Goal: Consume media (video, audio): Consume media (video, audio)

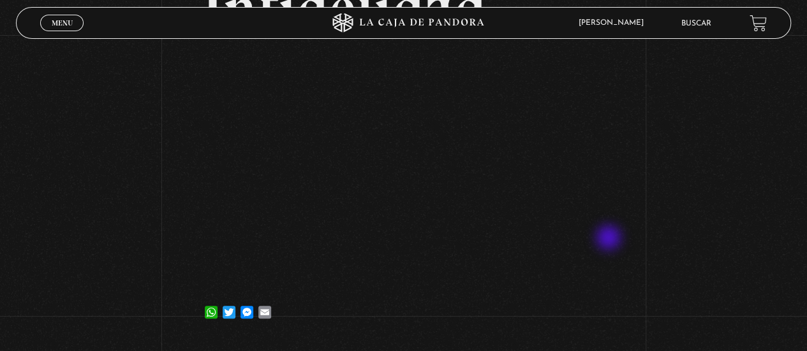
scroll to position [119, 0]
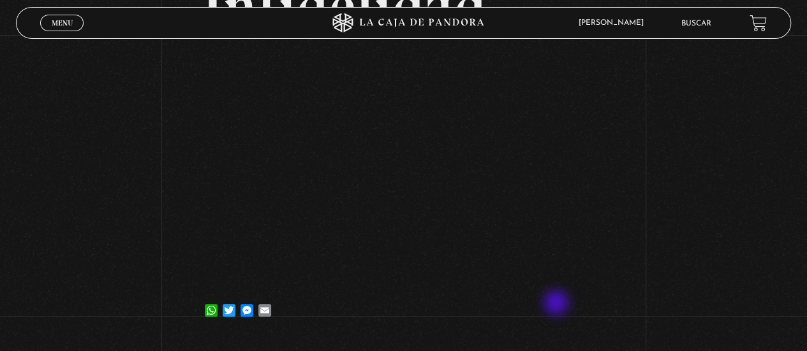
click at [557, 304] on div "WhatsApp Twitter Messenger Email" at bounding box center [403, 304] width 402 height 26
click at [548, 306] on div "WhatsApp Twitter Messenger Email" at bounding box center [403, 304] width 402 height 26
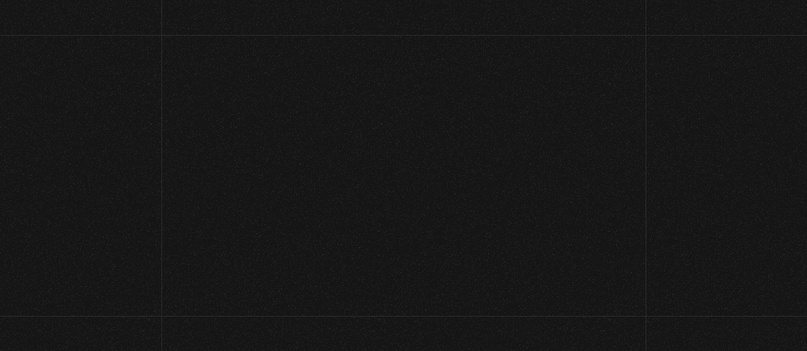
scroll to position [189, 0]
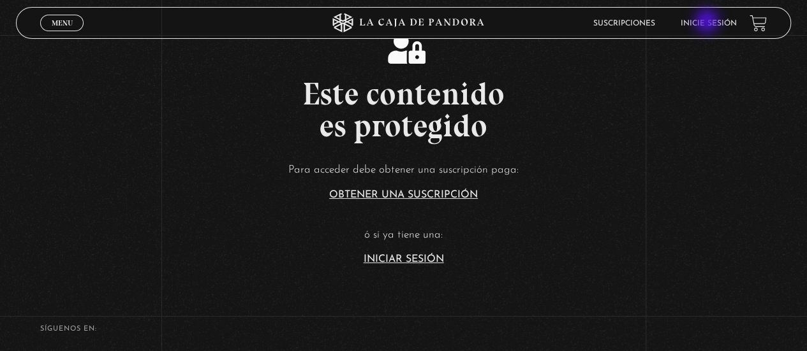
click at [708, 22] on link "Inicie sesión" at bounding box center [708, 24] width 56 height 8
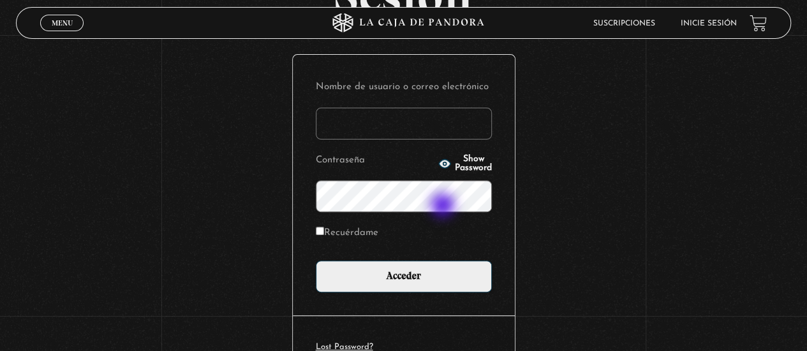
scroll to position [128, 0]
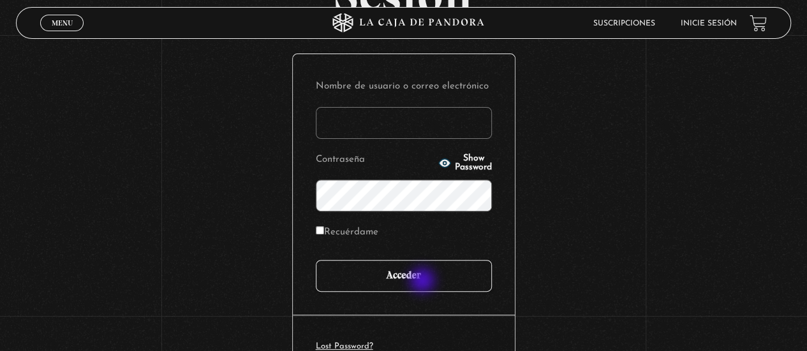
type input "jocs77"
click at [423, 282] on input "Acceder" at bounding box center [404, 276] width 176 height 32
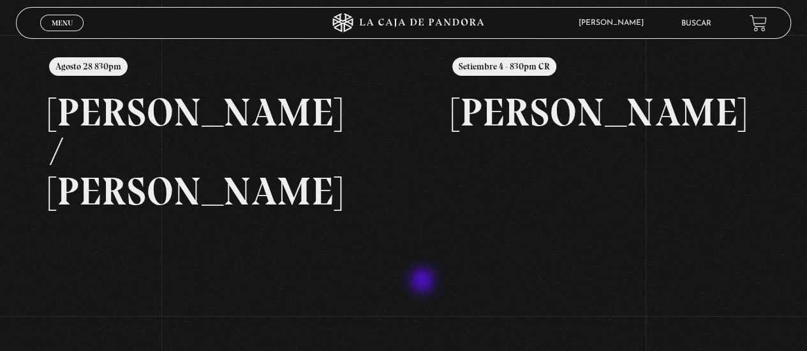
scroll to position [162, 0]
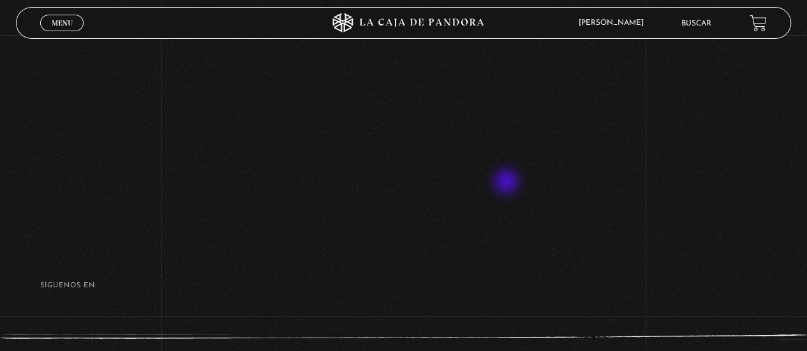
scroll to position [188, 0]
click at [61, 27] on span "Menu" at bounding box center [62, 23] width 21 height 8
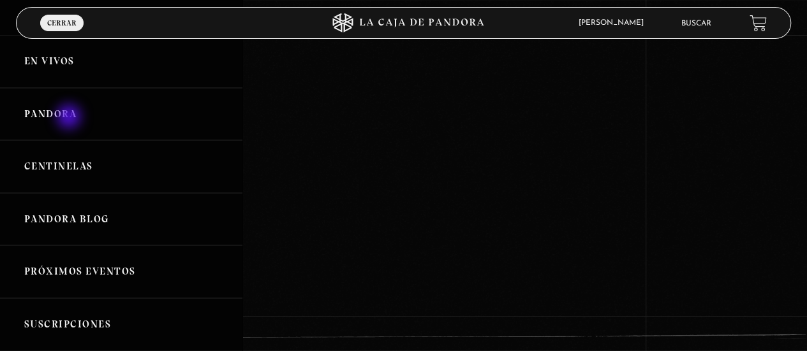
click at [70, 118] on link "Pandora" at bounding box center [121, 114] width 242 height 53
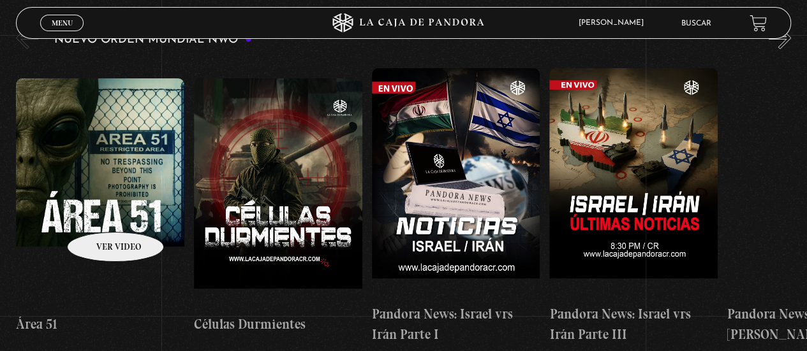
scroll to position [231, 0]
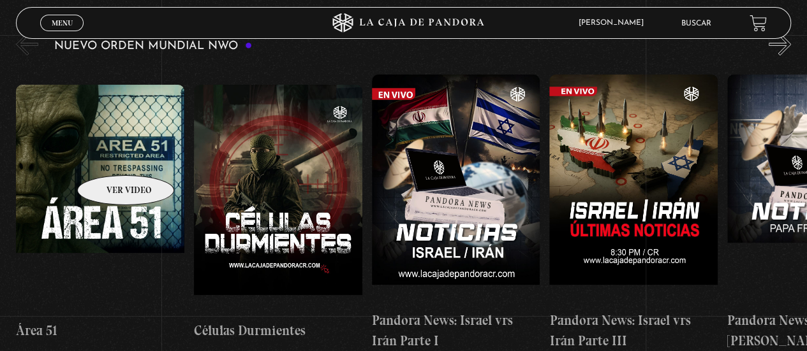
click at [109, 156] on figure at bounding box center [100, 200] width 168 height 230
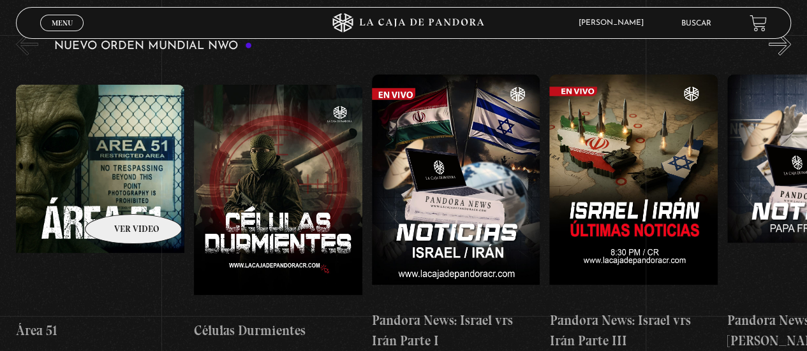
click at [117, 195] on figure at bounding box center [100, 200] width 168 height 230
click at [94, 184] on figure at bounding box center [100, 200] width 168 height 230
click at [116, 187] on figure at bounding box center [100, 200] width 168 height 230
click at [124, 230] on figure at bounding box center [100, 200] width 168 height 230
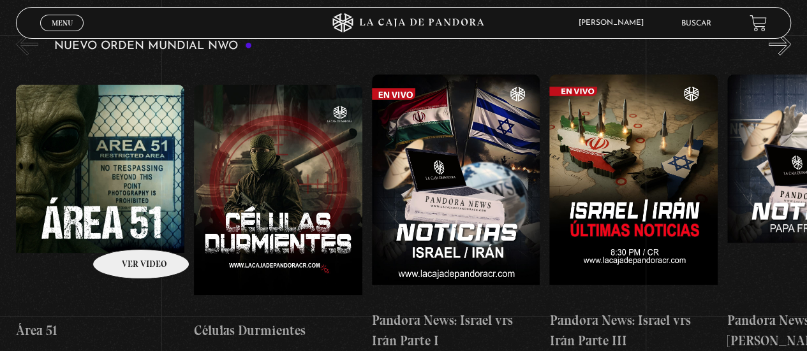
click at [67, 159] on figure at bounding box center [100, 200] width 168 height 230
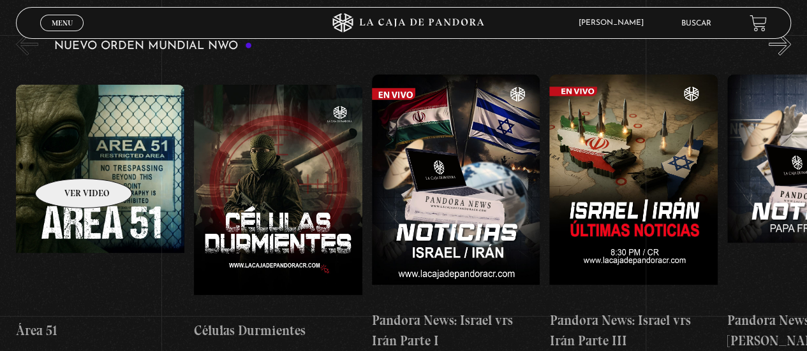
click at [78, 205] on figure at bounding box center [100, 200] width 168 height 230
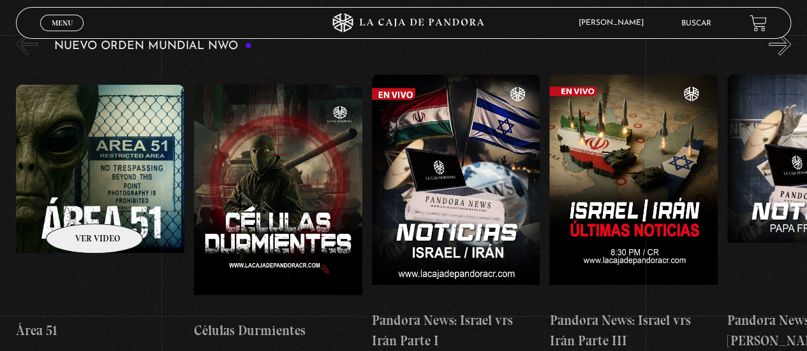
click at [88, 189] on figure at bounding box center [100, 200] width 168 height 230
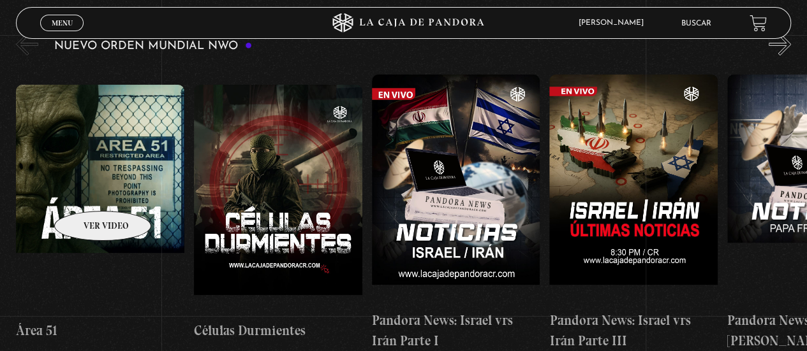
click at [88, 187] on figure at bounding box center [100, 200] width 168 height 230
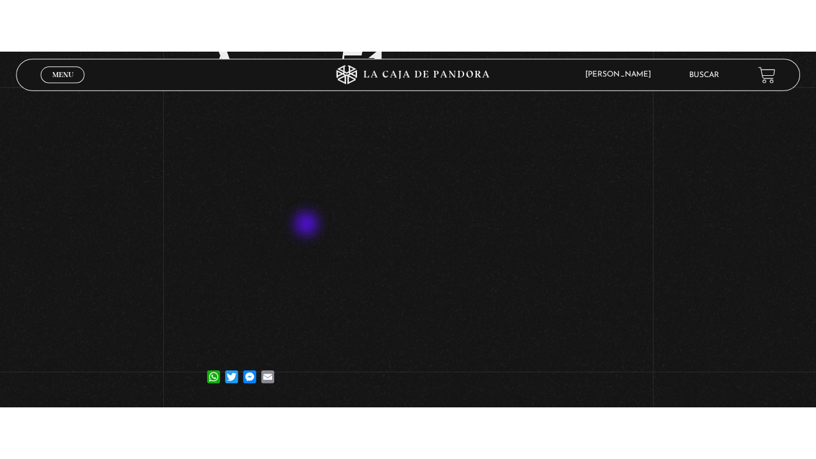
scroll to position [106, 0]
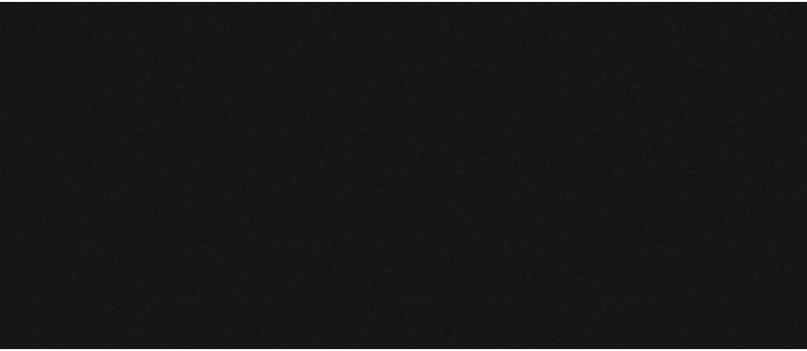
scroll to position [231, 0]
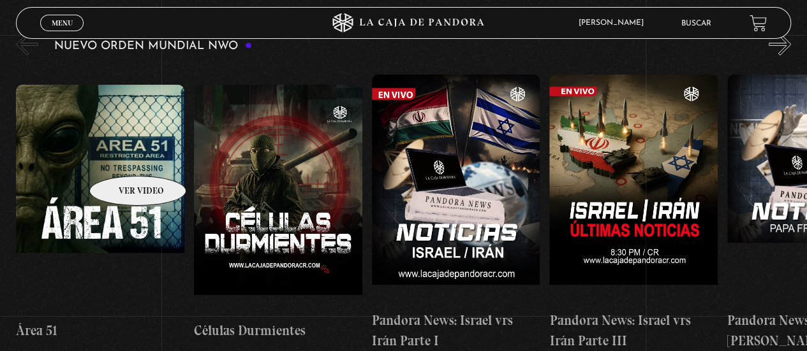
click at [143, 194] on figure at bounding box center [100, 200] width 168 height 230
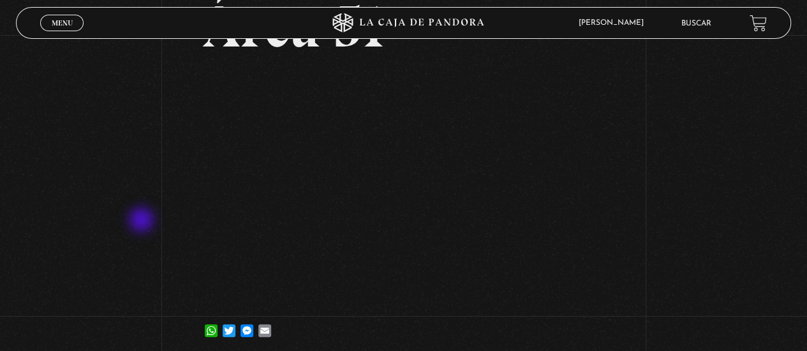
scroll to position [115, 0]
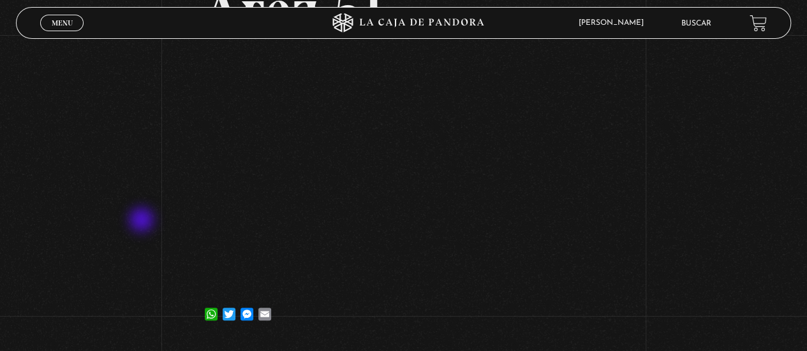
click at [68, 195] on div "Volver 28 agosto, 2025 Área 51 WhatsApp Twitter Messenger Email" at bounding box center [403, 131] width 807 height 423
click at [85, 115] on div "Volver 28 agosto, 2025 Área 51 WhatsApp Twitter Messenger Email" at bounding box center [403, 131] width 807 height 423
